Goal: Information Seeking & Learning: Learn about a topic

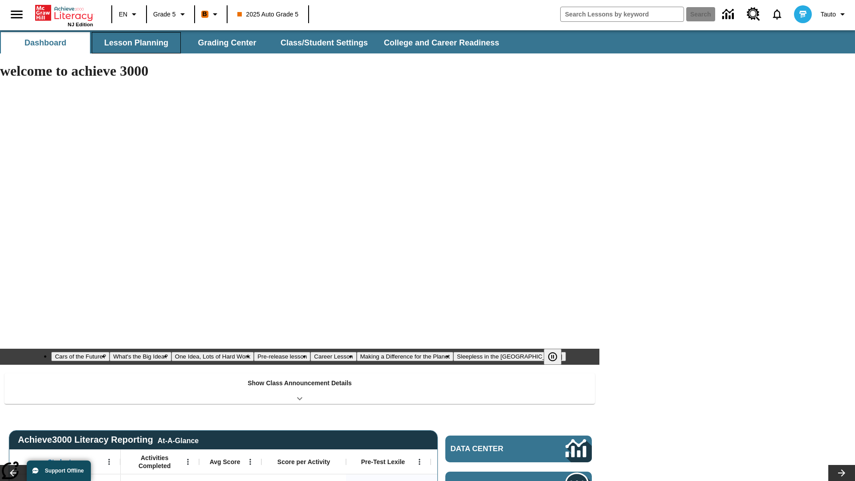
click at [136, 43] on button "Lesson Planning" at bounding box center [136, 42] width 89 height 21
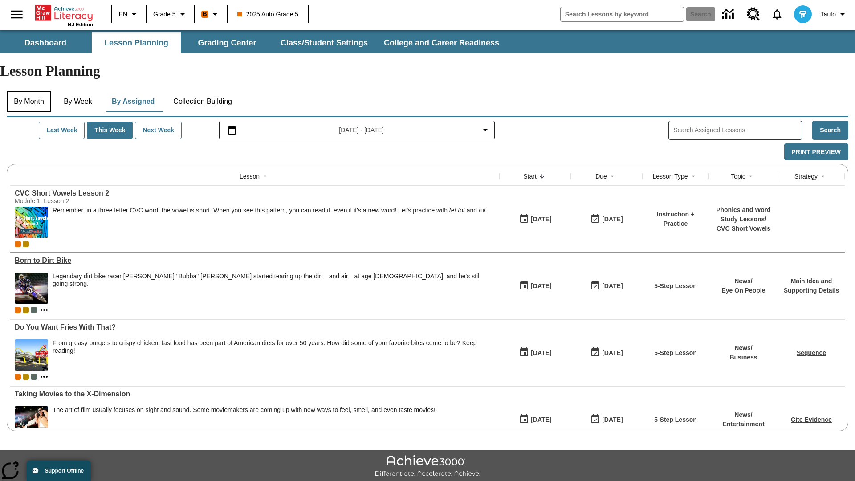
click at [30, 91] on button "By Month" at bounding box center [29, 101] width 45 height 21
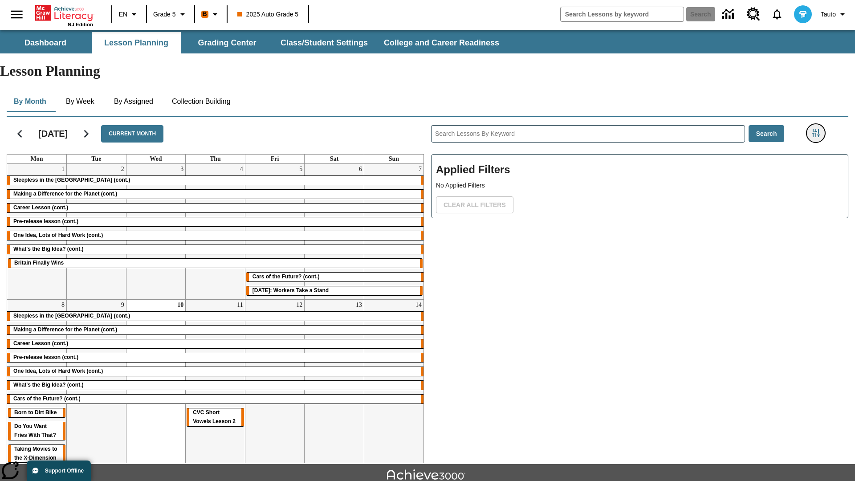
click at [815, 129] on icon "Filters Side menu" at bounding box center [815, 133] width 8 height 8
